Goal: Navigation & Orientation: Go to known website

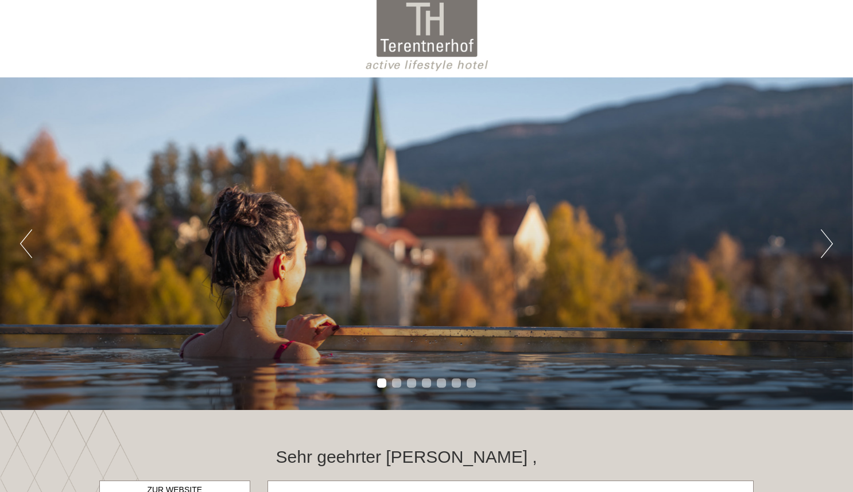
scroll to position [7, 0]
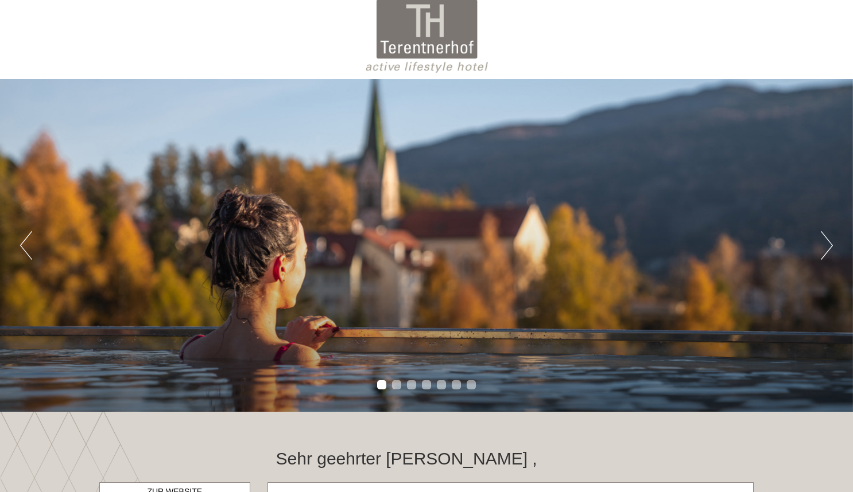
click at [821, 250] on button "Next" at bounding box center [827, 245] width 12 height 29
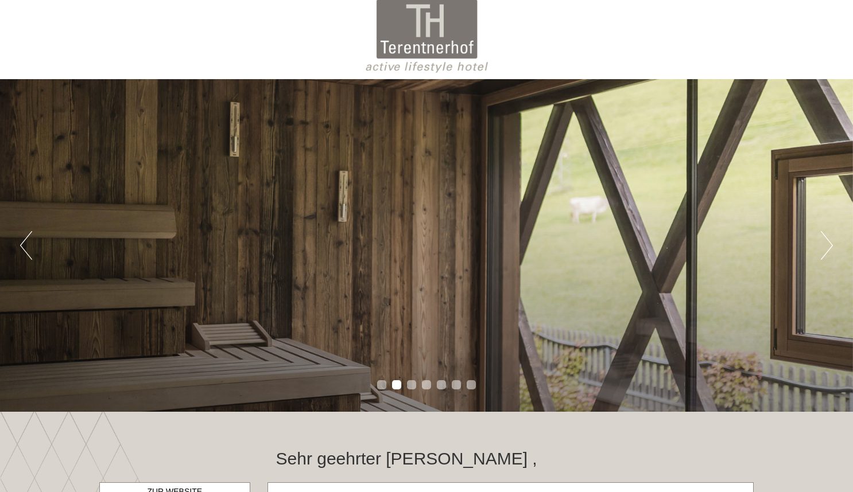
click at [821, 250] on button "Next" at bounding box center [827, 245] width 12 height 29
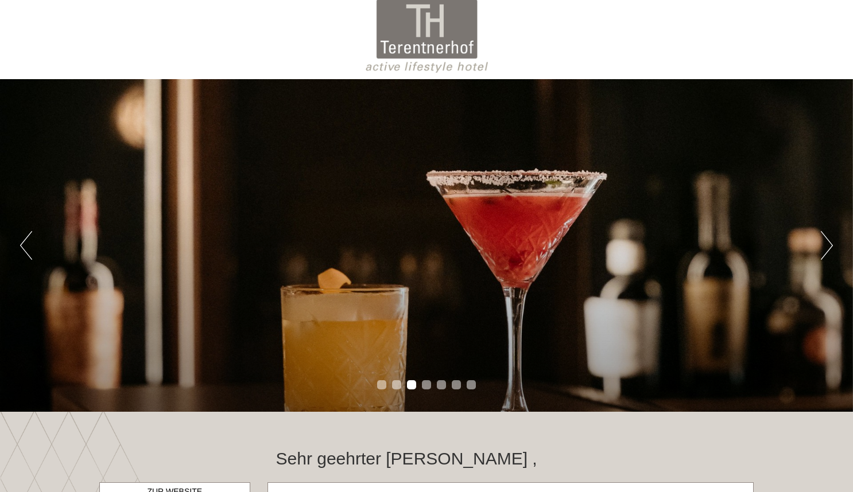
click at [821, 250] on button "Next" at bounding box center [827, 245] width 12 height 29
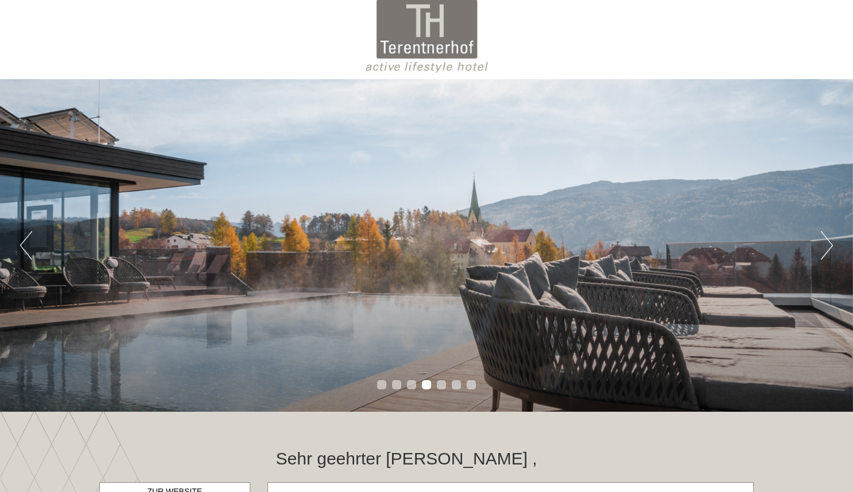
click at [821, 250] on button "Next" at bounding box center [827, 245] width 12 height 29
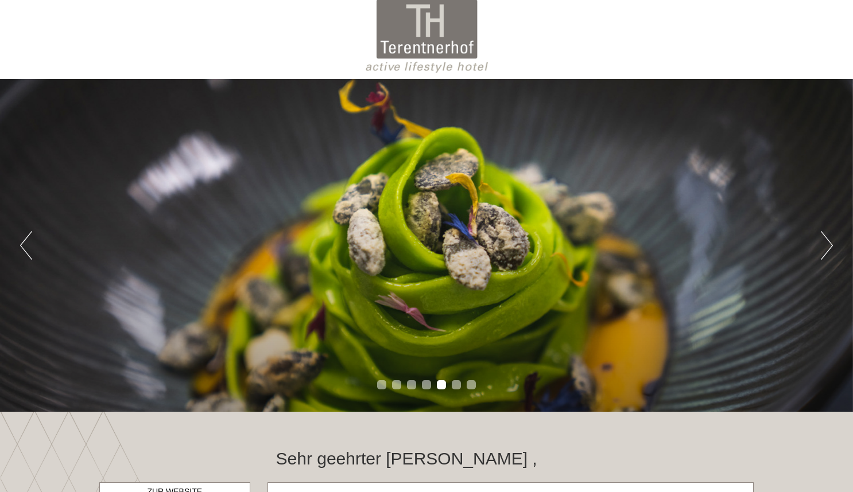
click at [821, 250] on button "Next" at bounding box center [827, 245] width 12 height 29
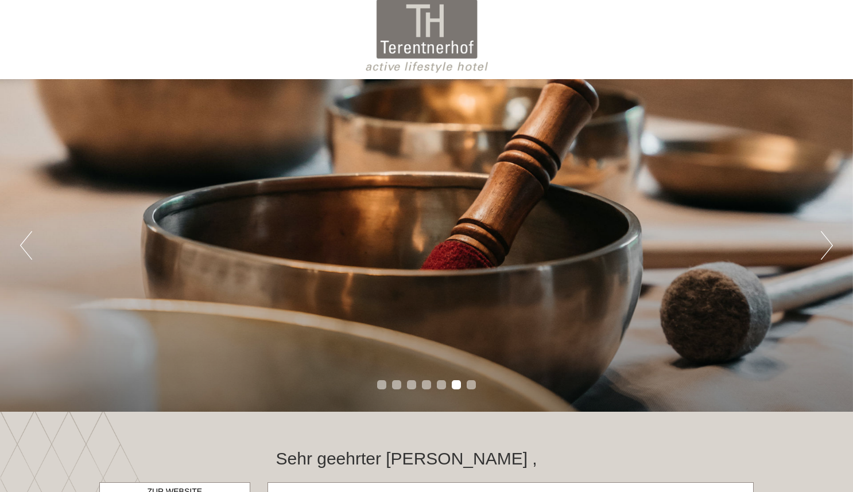
click at [821, 250] on button "Next" at bounding box center [827, 245] width 12 height 29
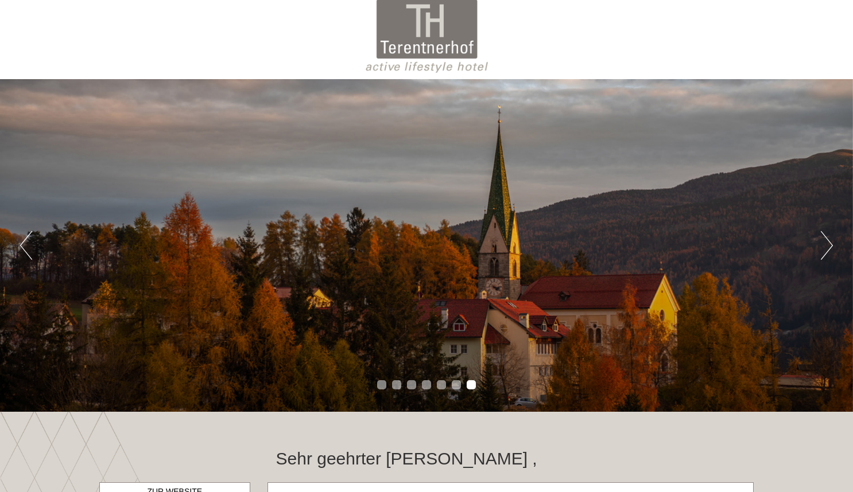
click at [821, 250] on button "Next" at bounding box center [827, 245] width 12 height 29
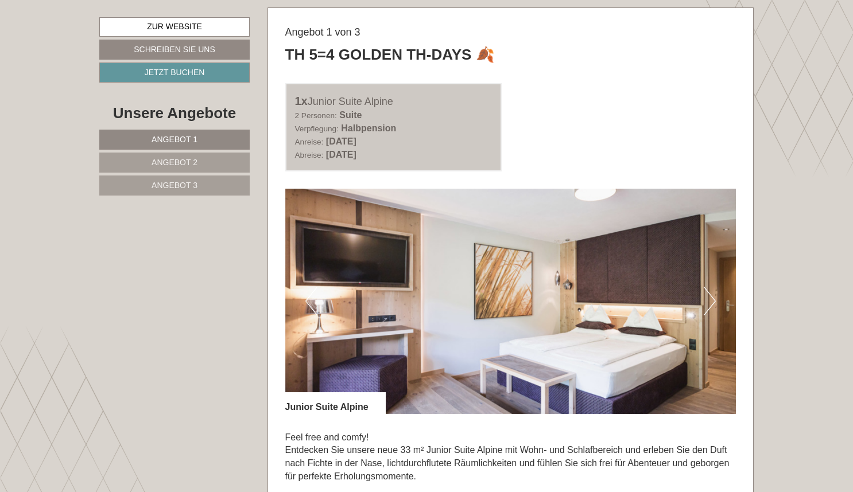
scroll to position [589, 0]
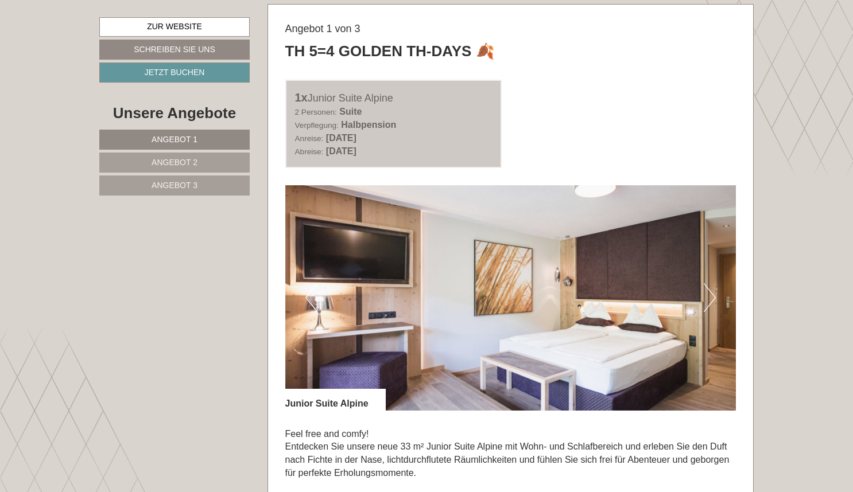
click at [706, 292] on button "Next" at bounding box center [710, 298] width 12 height 29
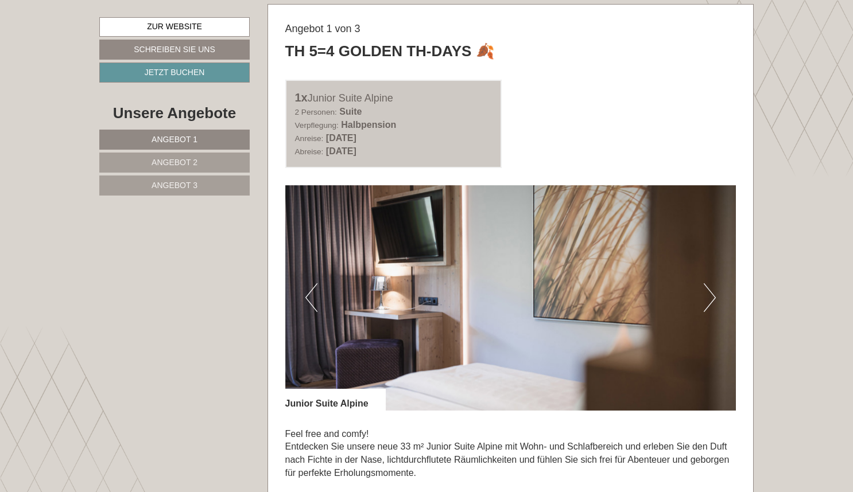
click at [706, 292] on button "Next" at bounding box center [710, 298] width 12 height 29
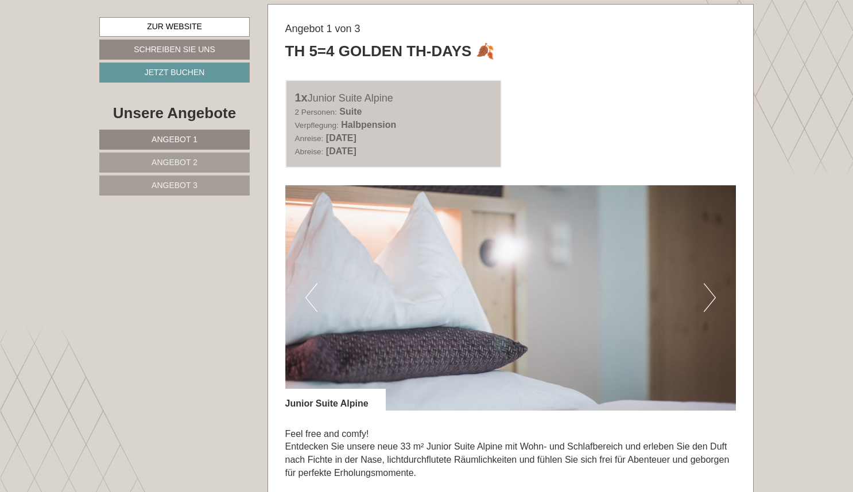
click at [706, 292] on button "Next" at bounding box center [710, 298] width 12 height 29
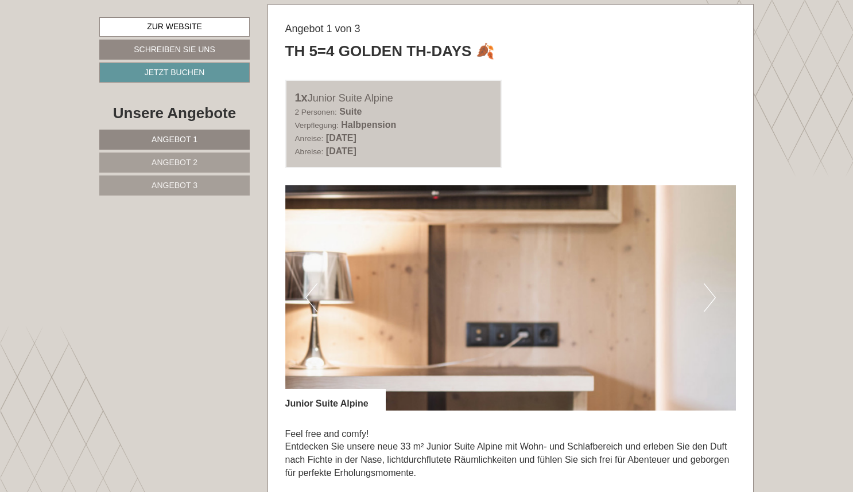
click at [706, 292] on button "Next" at bounding box center [710, 298] width 12 height 29
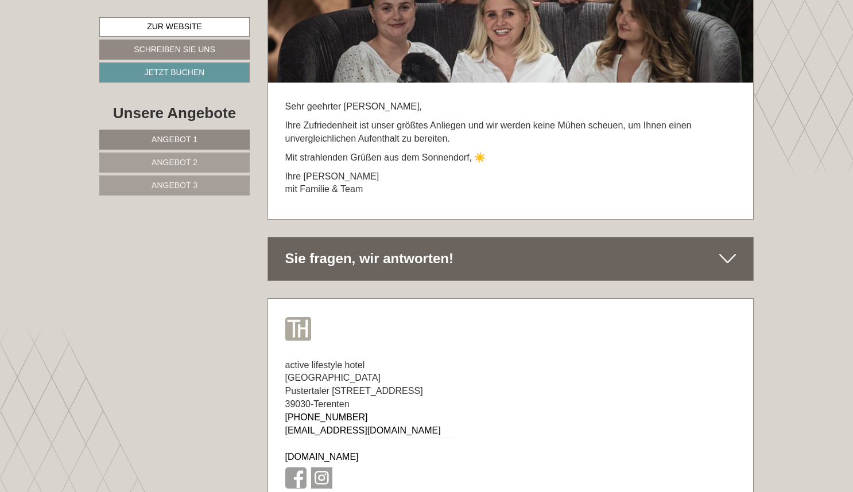
scroll to position [7404, 0]
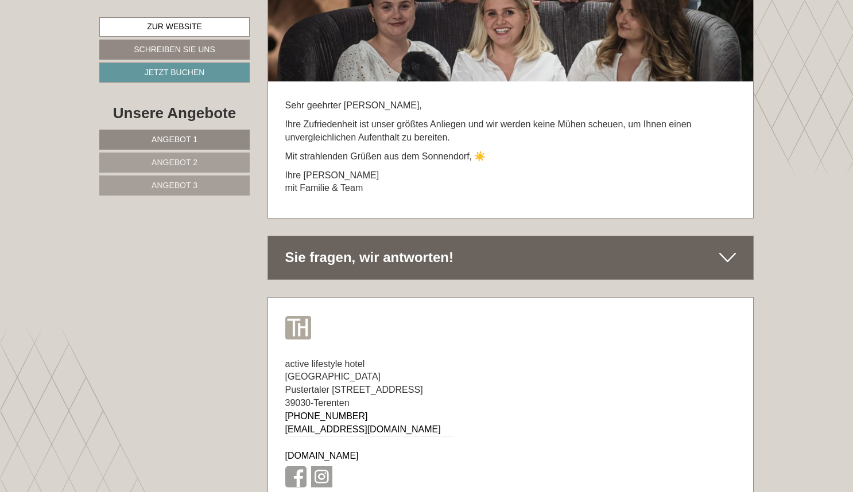
click at [339, 451] on link "[DOMAIN_NAME]" at bounding box center [321, 456] width 73 height 10
